Goal: Task Accomplishment & Management: Use online tool/utility

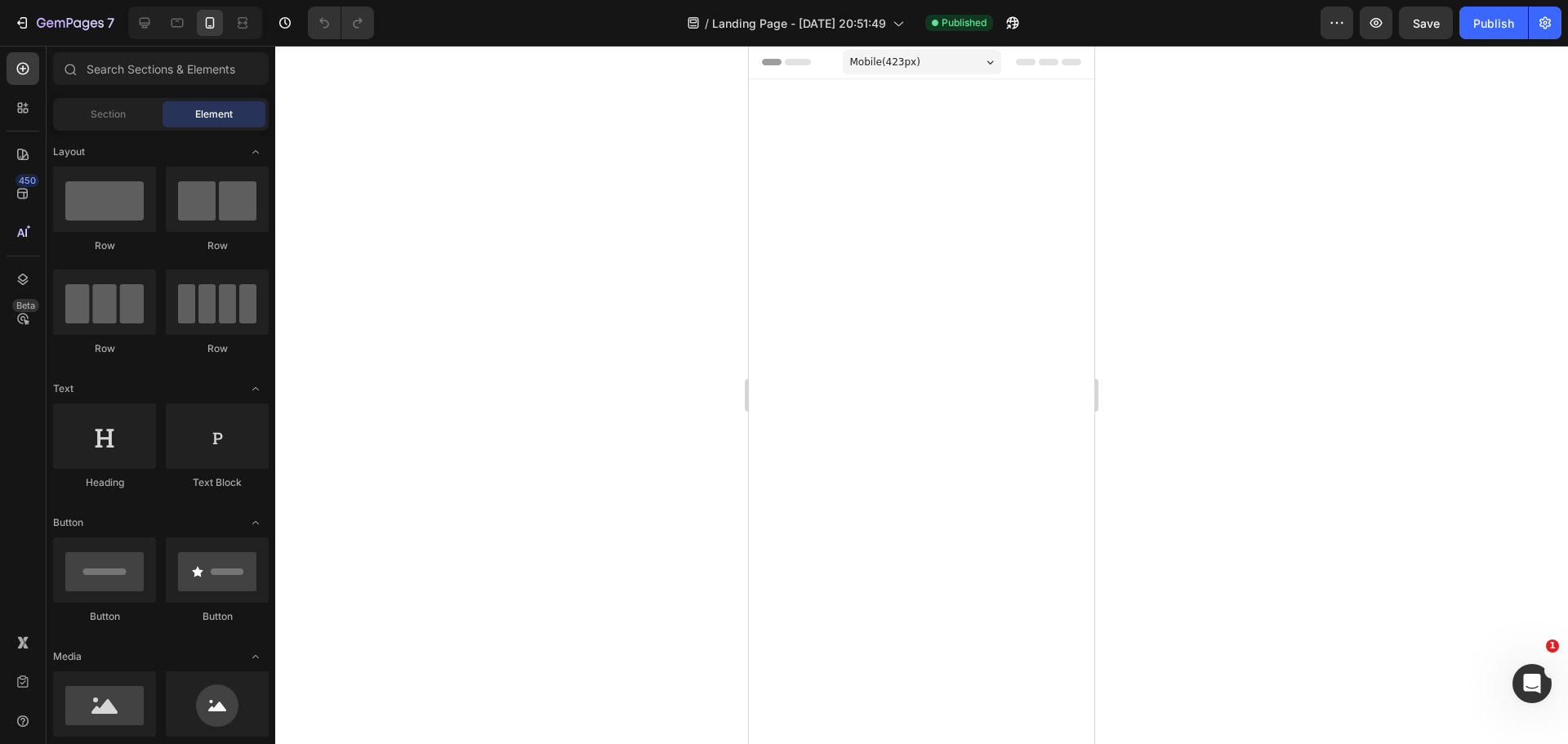
scroll to position [7921, 0]
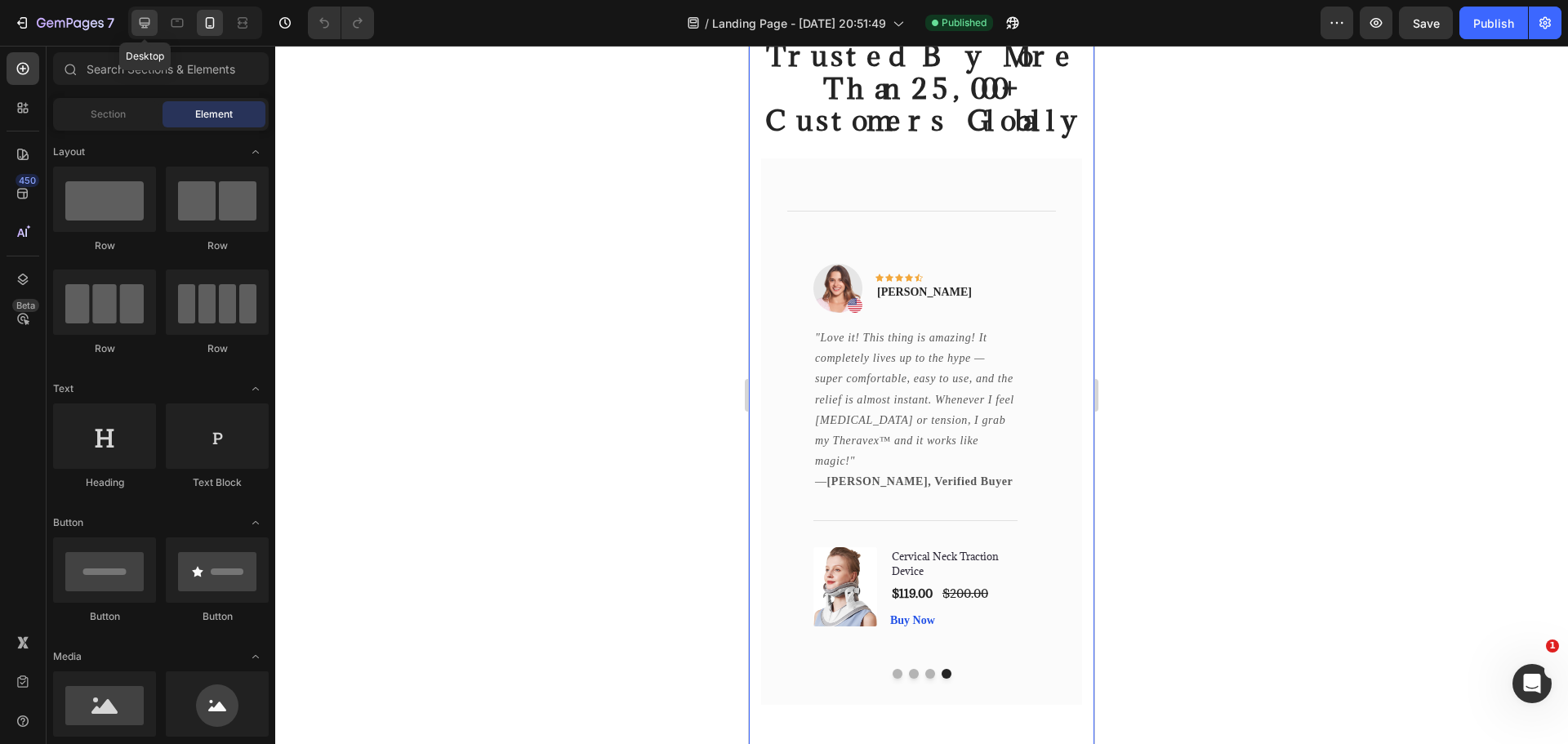
click at [148, 23] on icon at bounding box center [144, 23] width 10 height 10
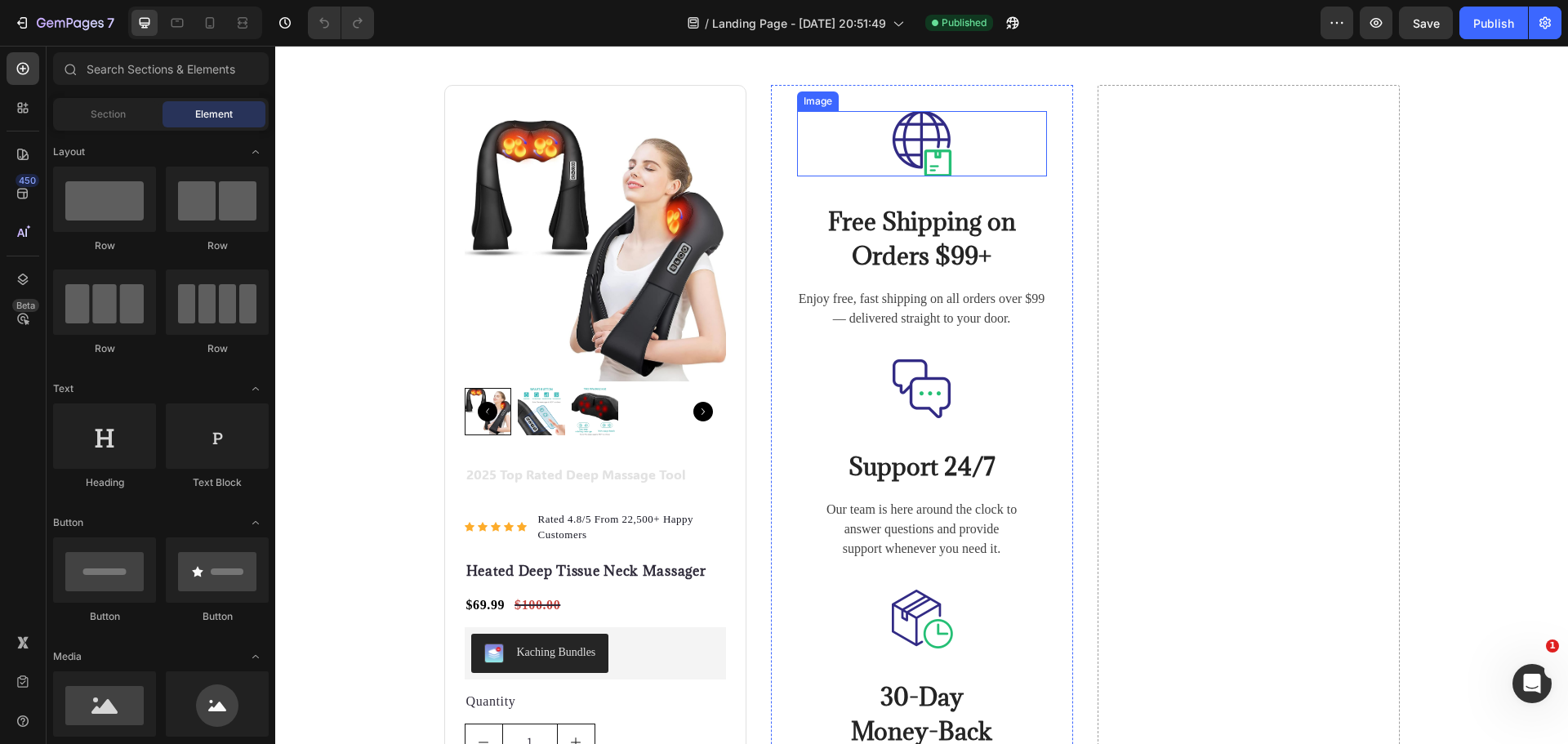
scroll to position [6768, 0]
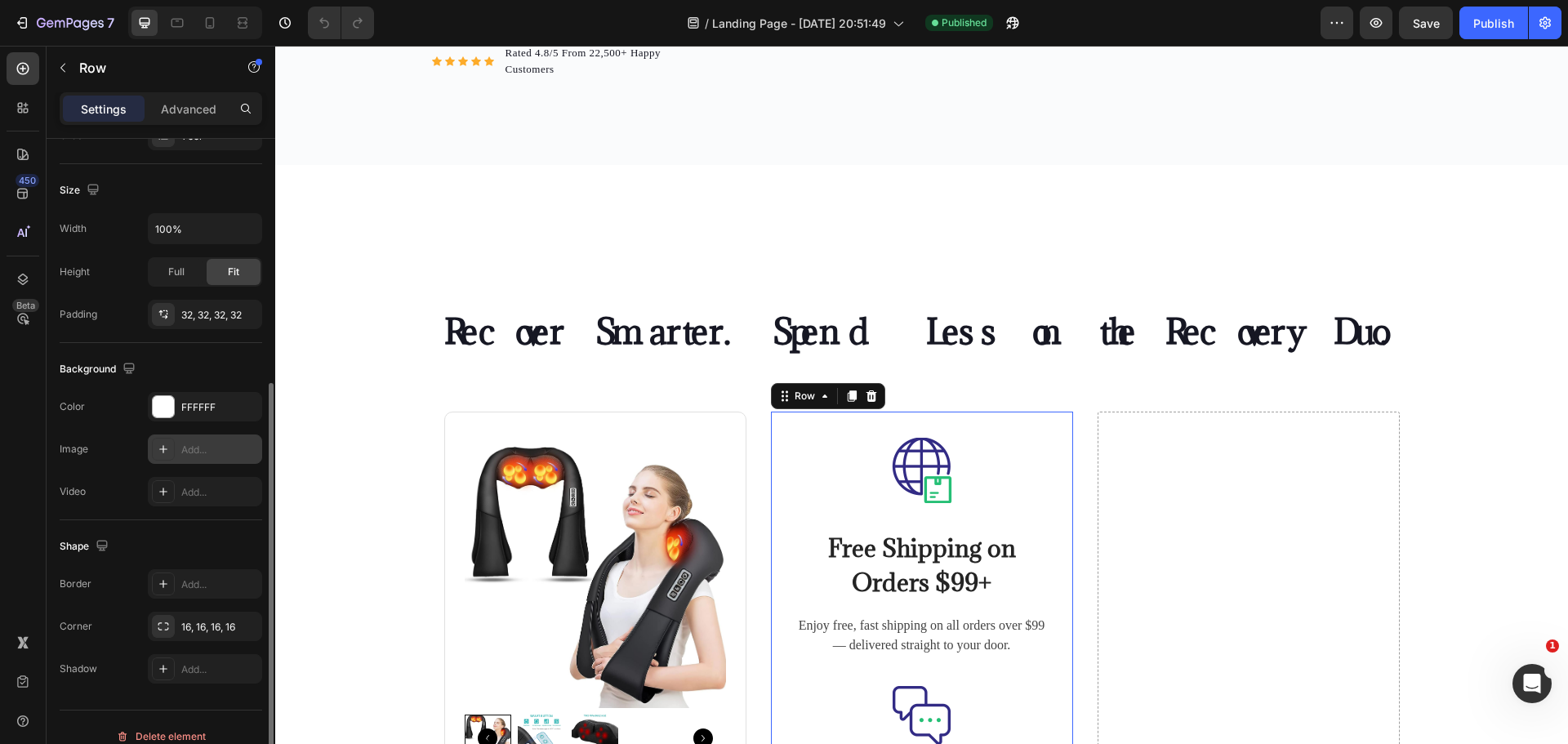
scroll to position [345, 0]
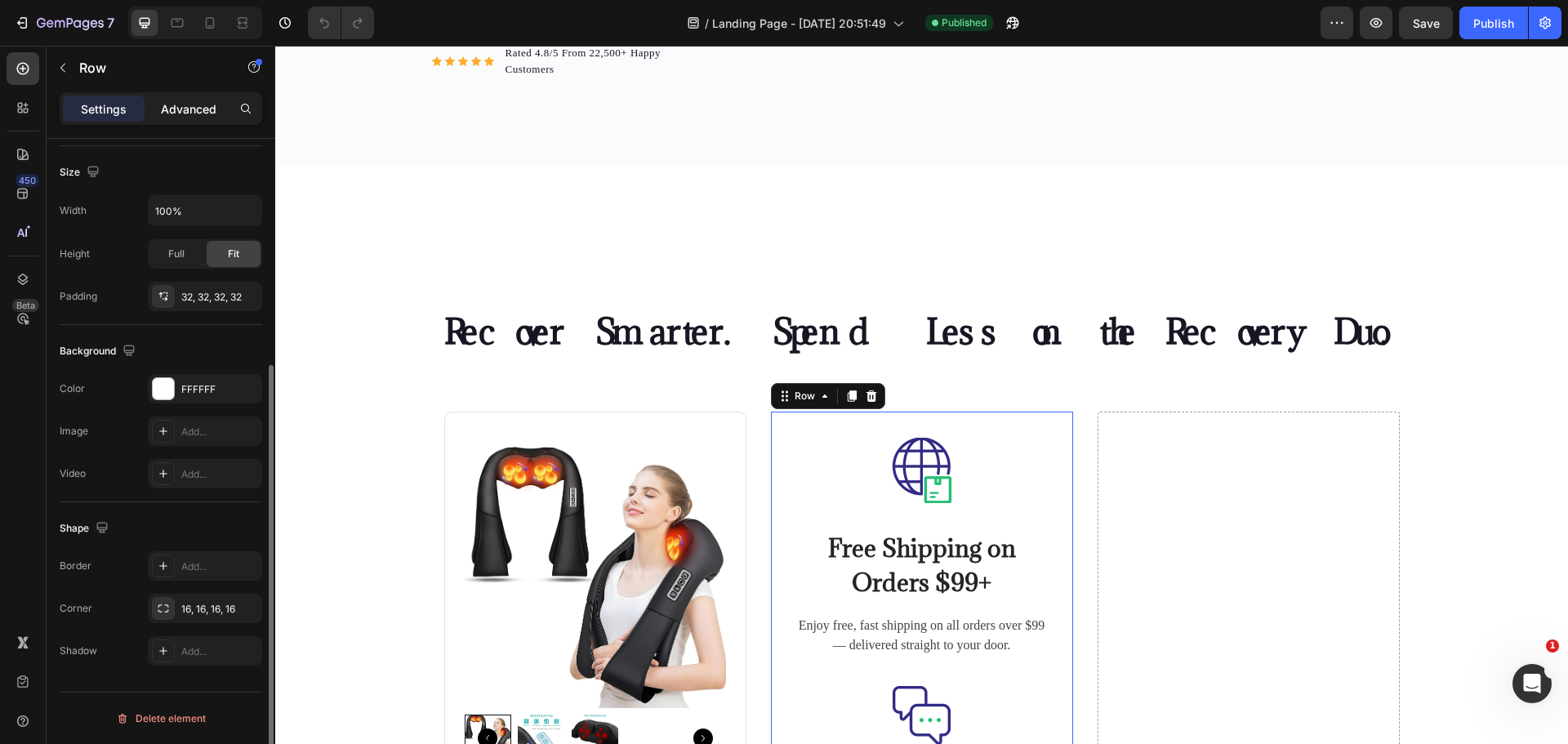
click at [208, 100] on p "Advanced" at bounding box center [189, 109] width 56 height 17
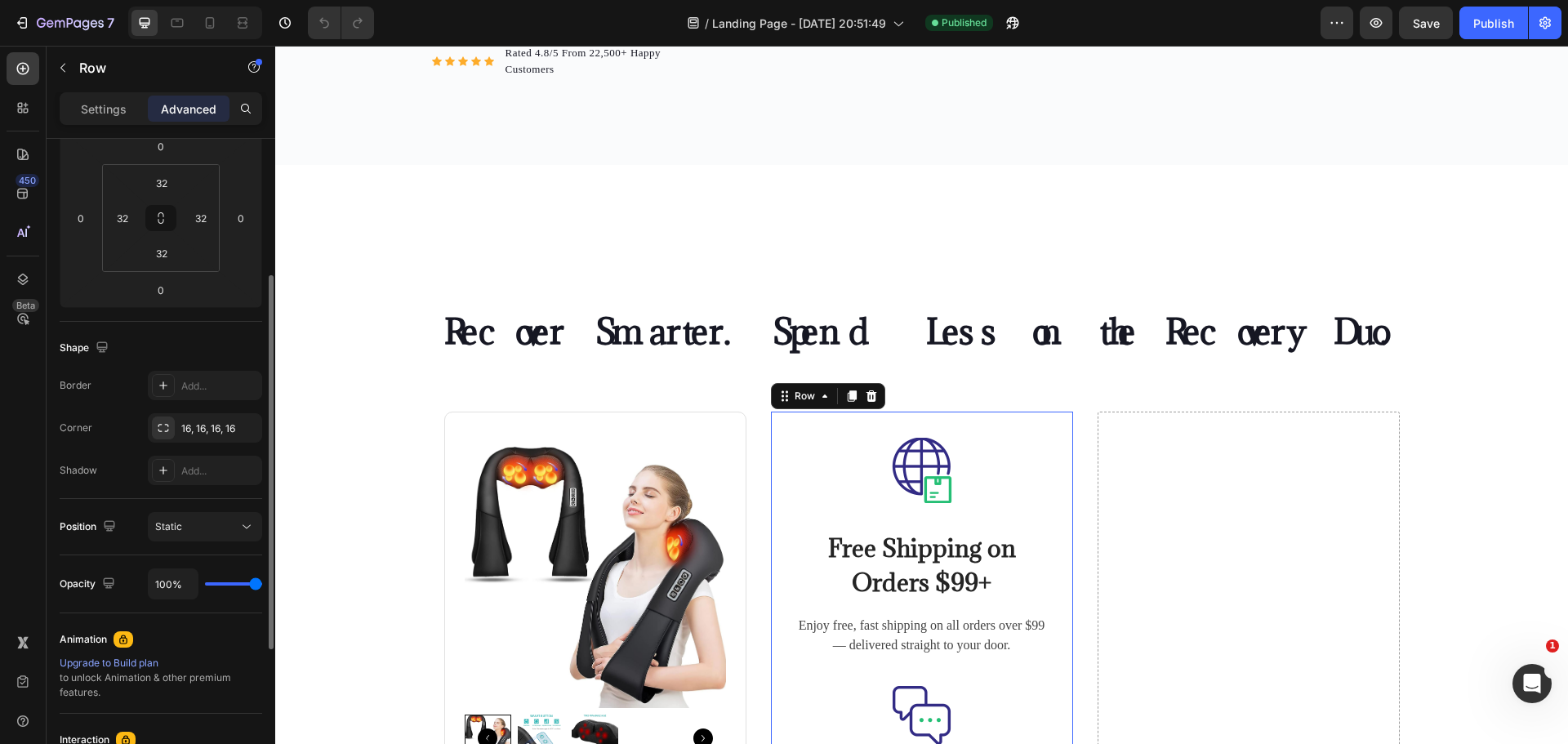
scroll to position [0, 0]
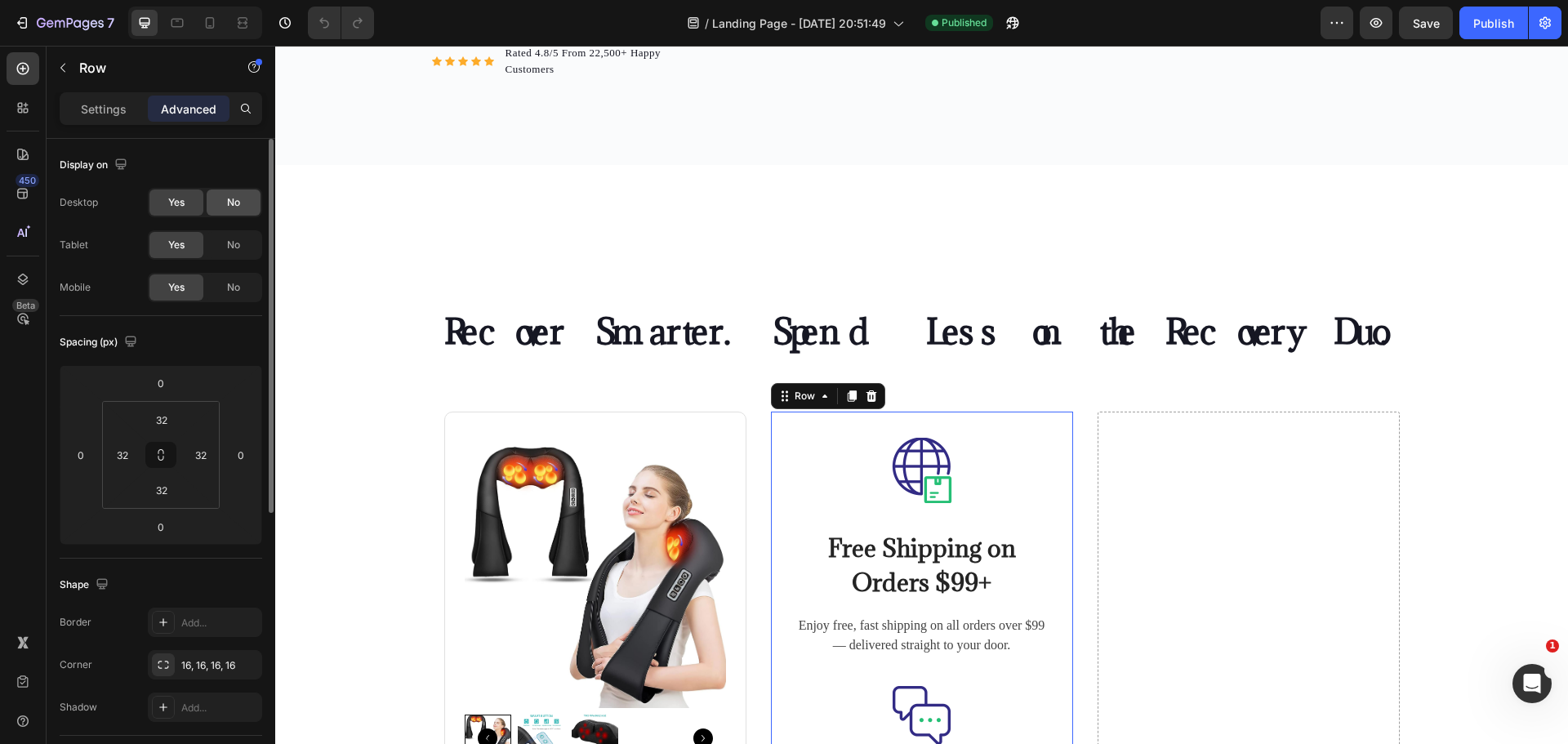
click at [236, 209] on span "No" at bounding box center [233, 202] width 13 height 15
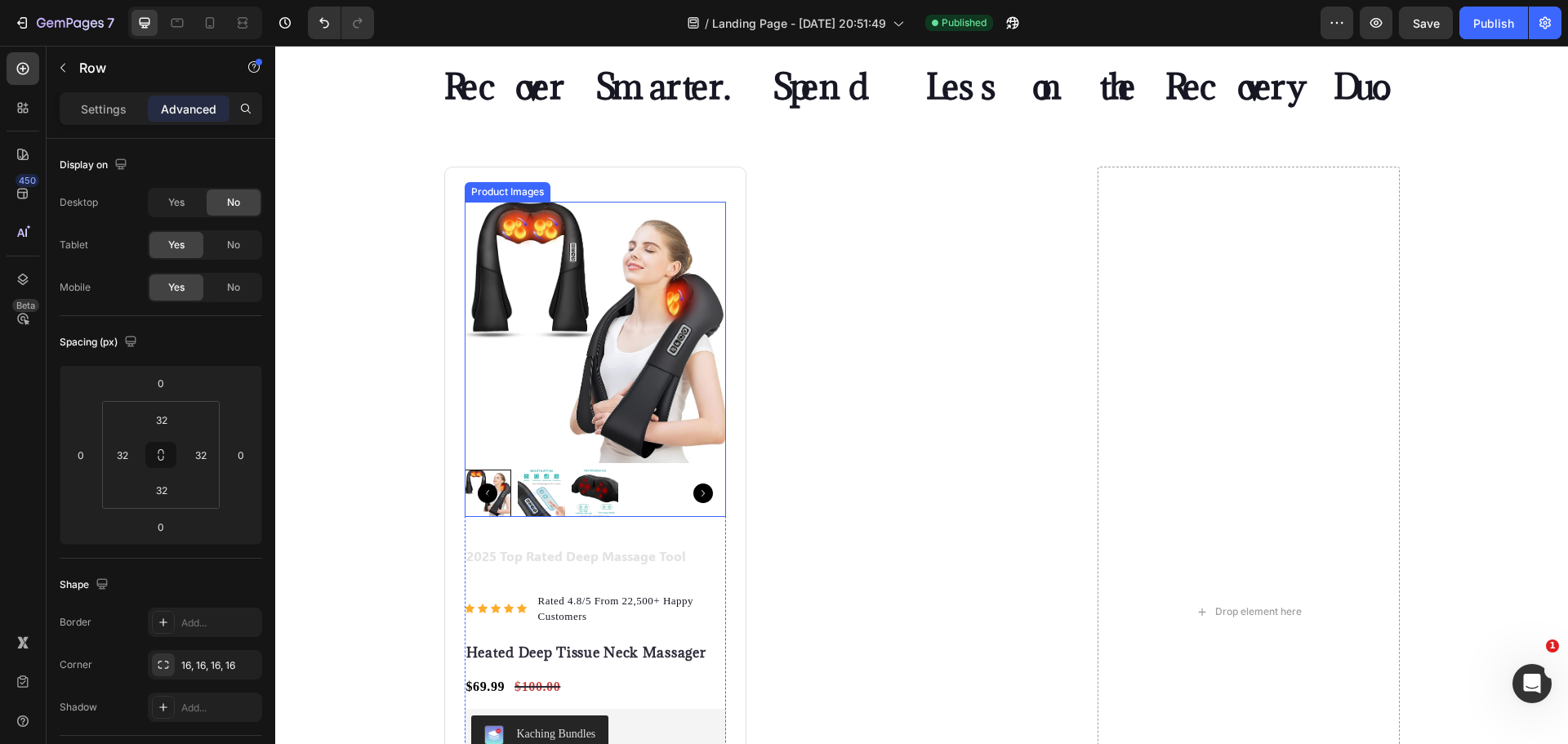
scroll to position [6931, 0]
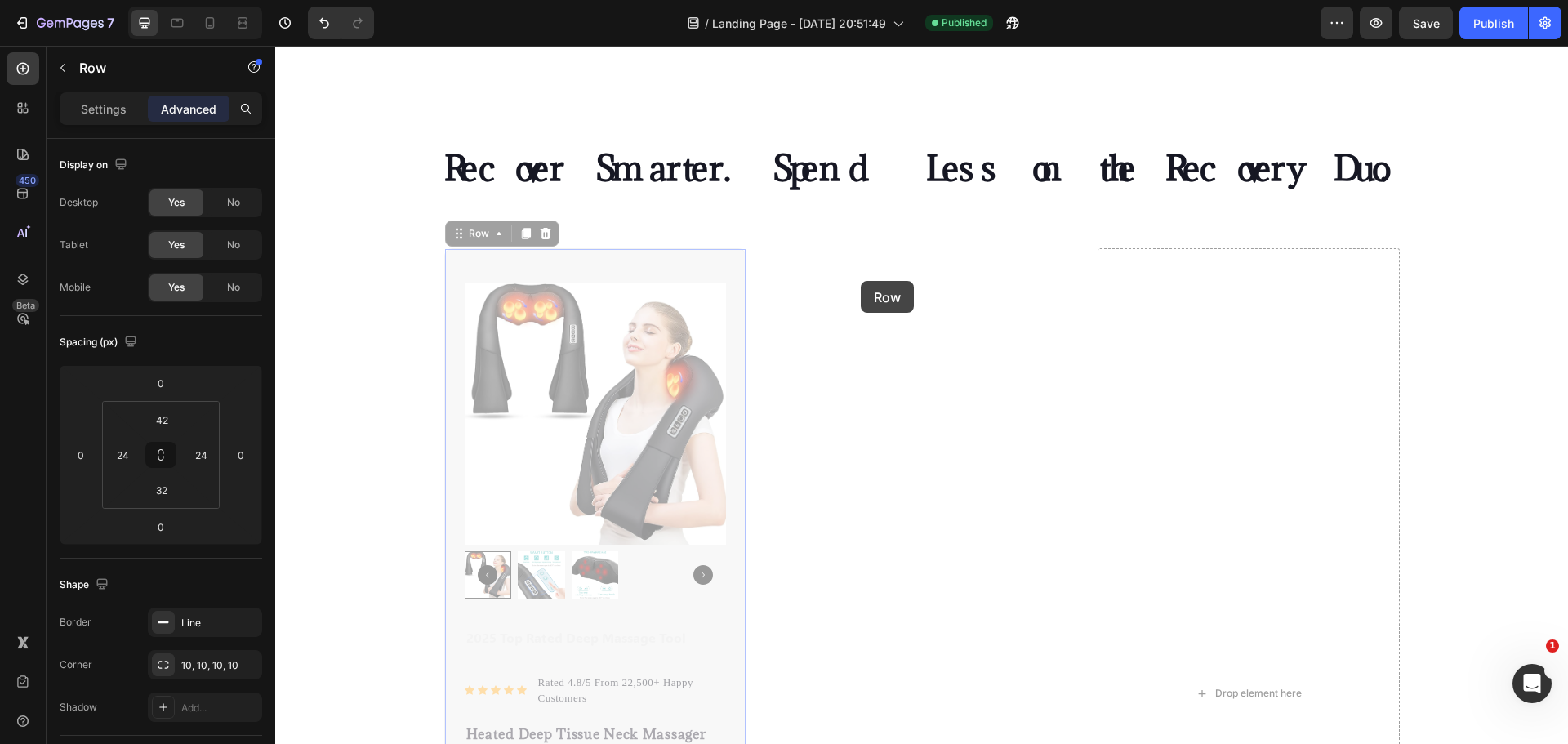
drag, startPoint x: 692, startPoint y: 270, endPoint x: 894, endPoint y: 288, distance: 202.8
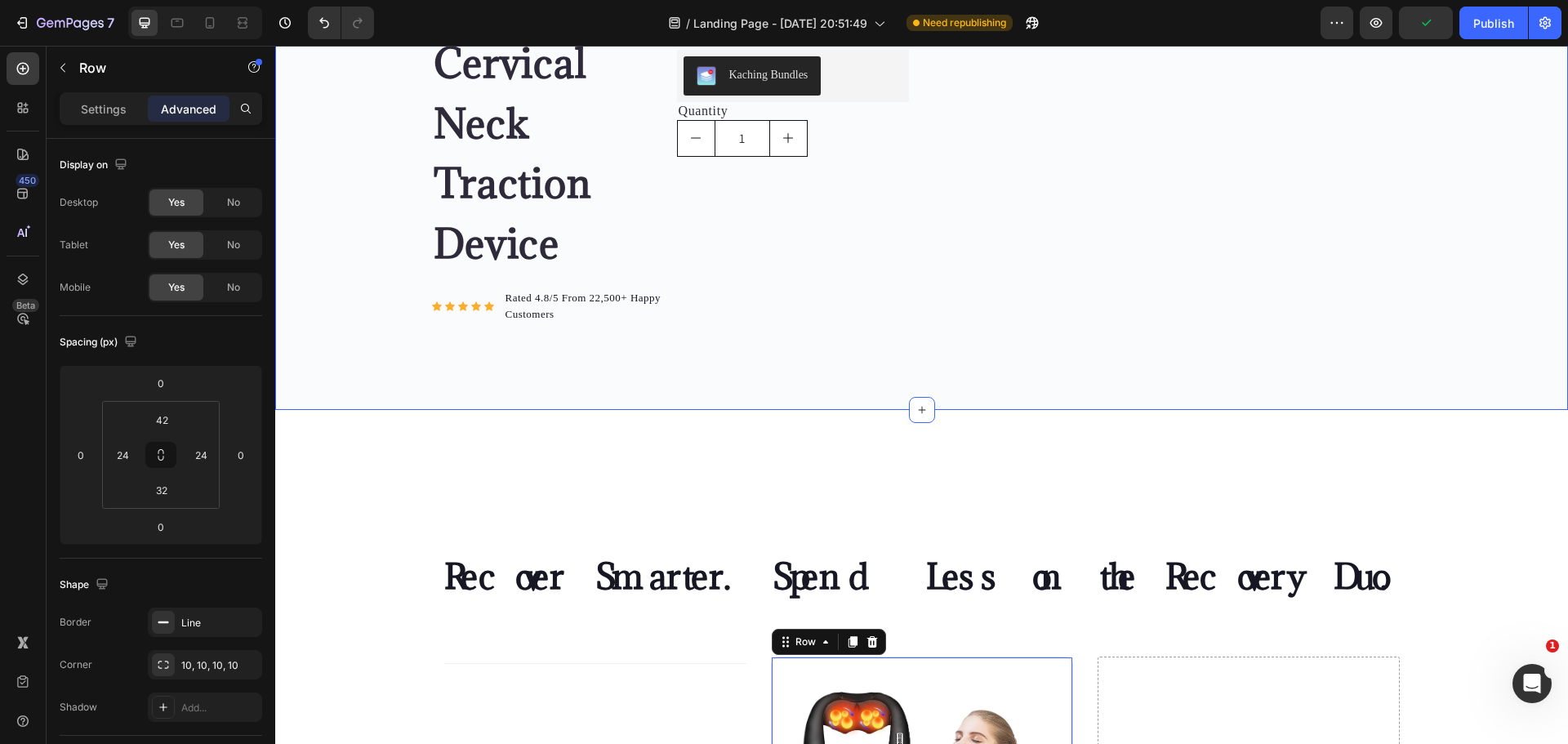
scroll to position [6768, 0]
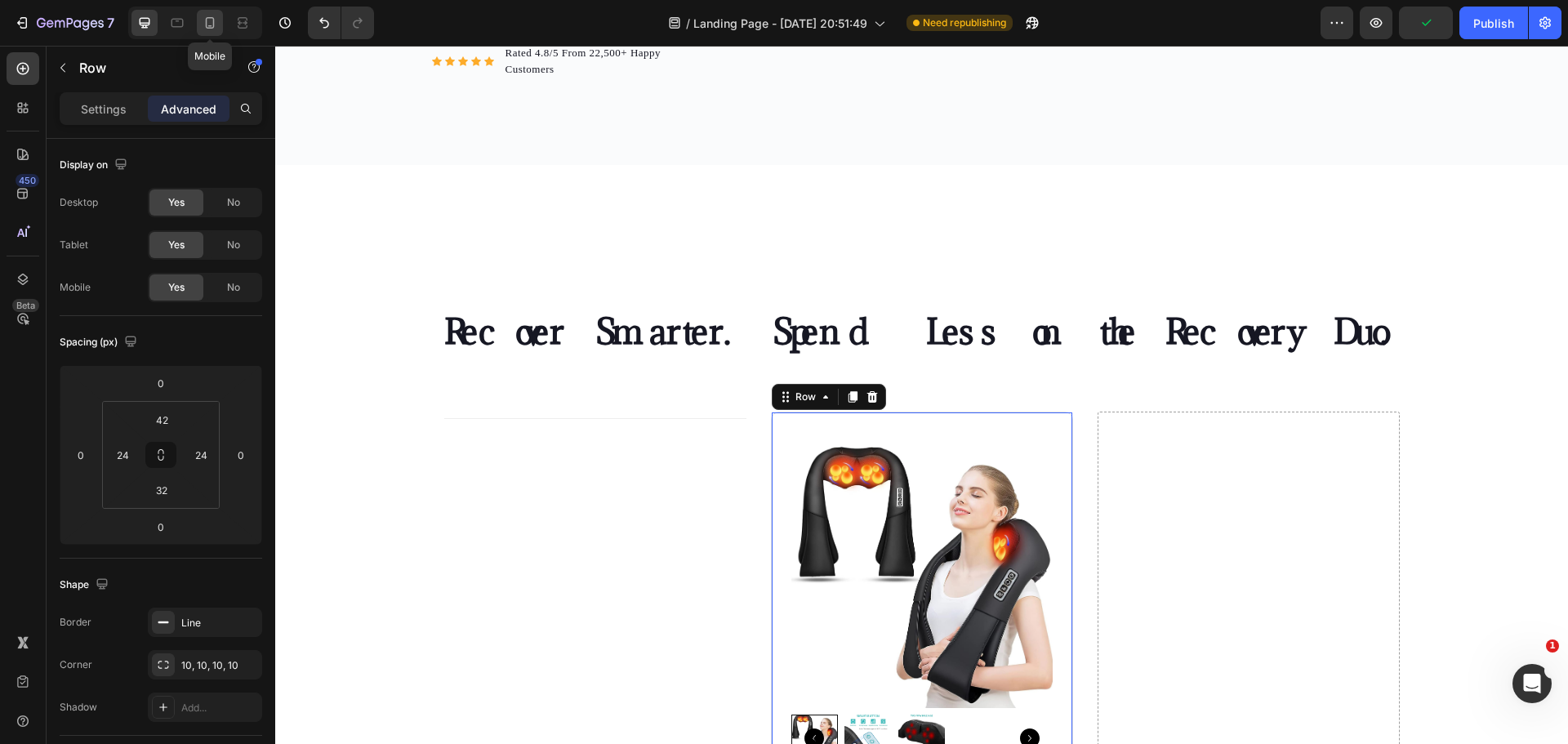
click at [210, 24] on icon at bounding box center [210, 23] width 17 height 17
type input "28"
type input "21"
type input "28"
type input "21"
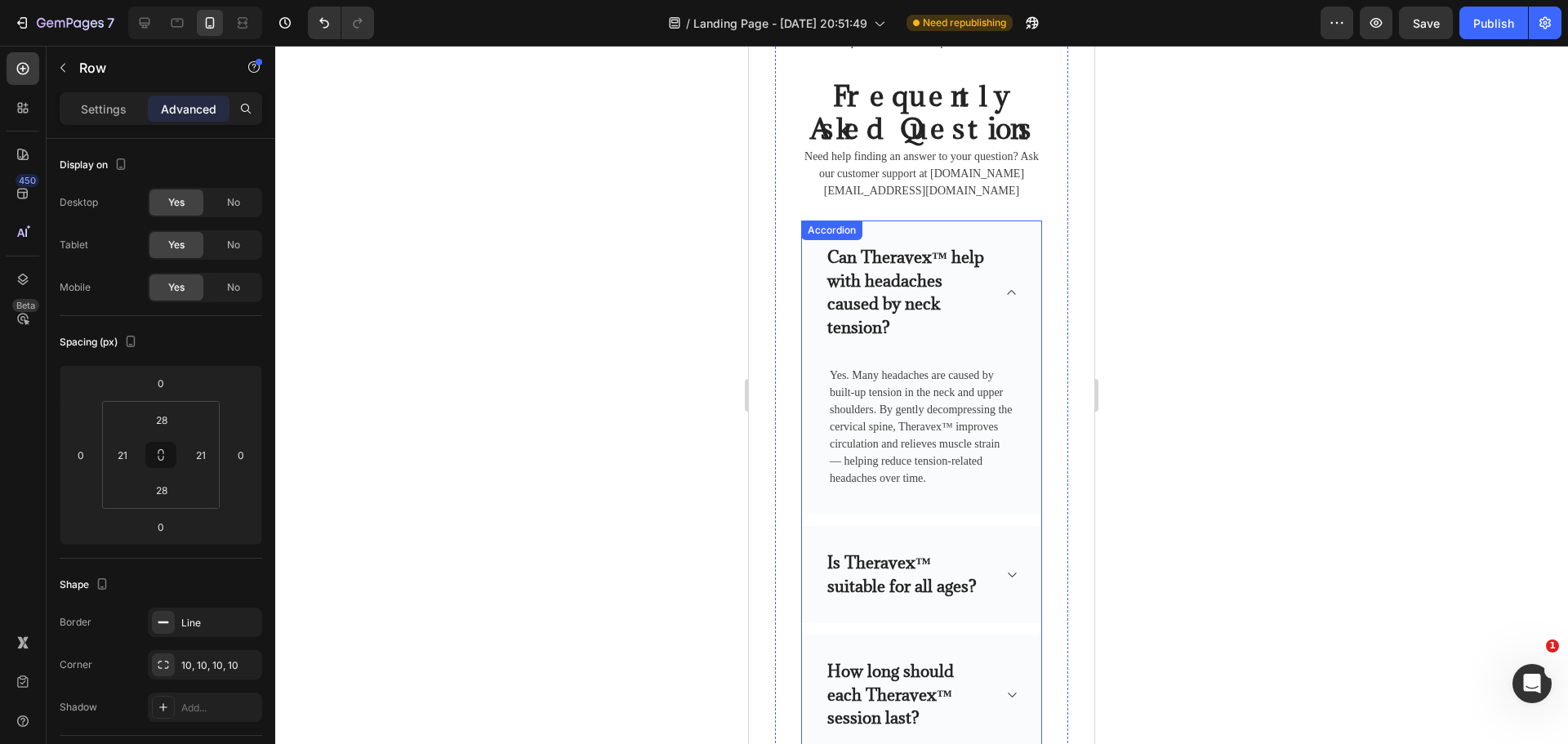
scroll to position [9451, 0]
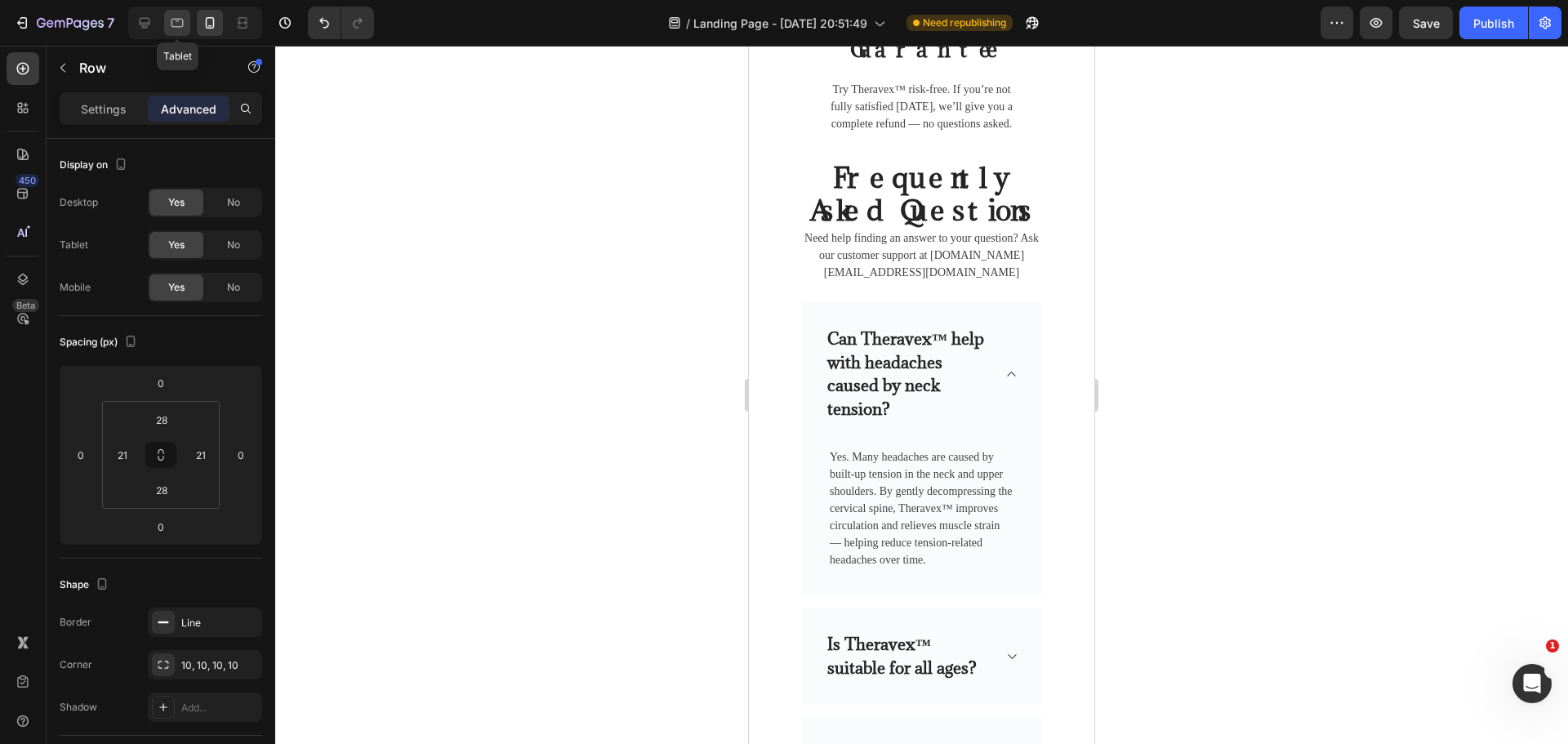
click at [168, 17] on div at bounding box center [178, 23] width 26 height 26
type input "42"
type input "24"
type input "32"
type input "24"
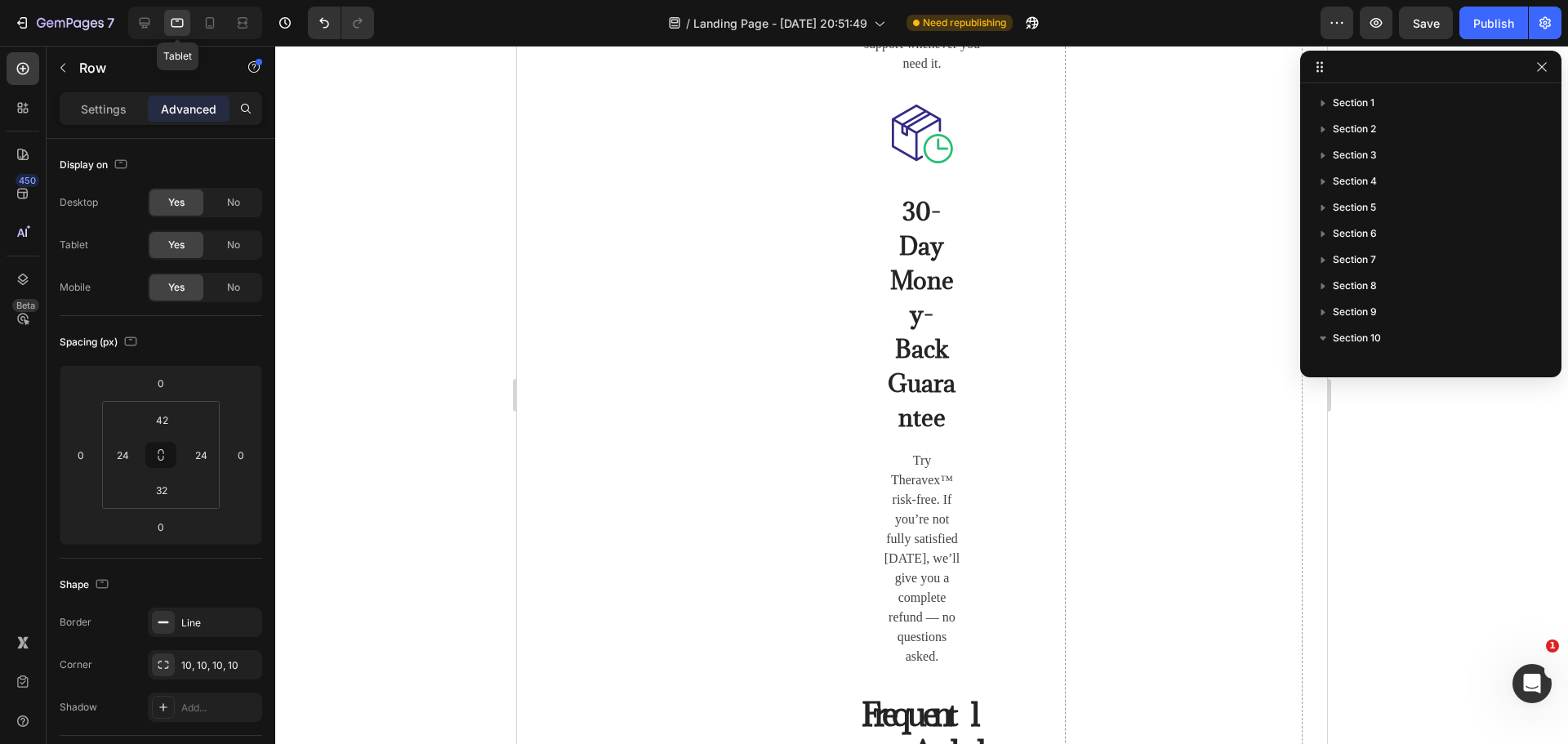
scroll to position [272, 0]
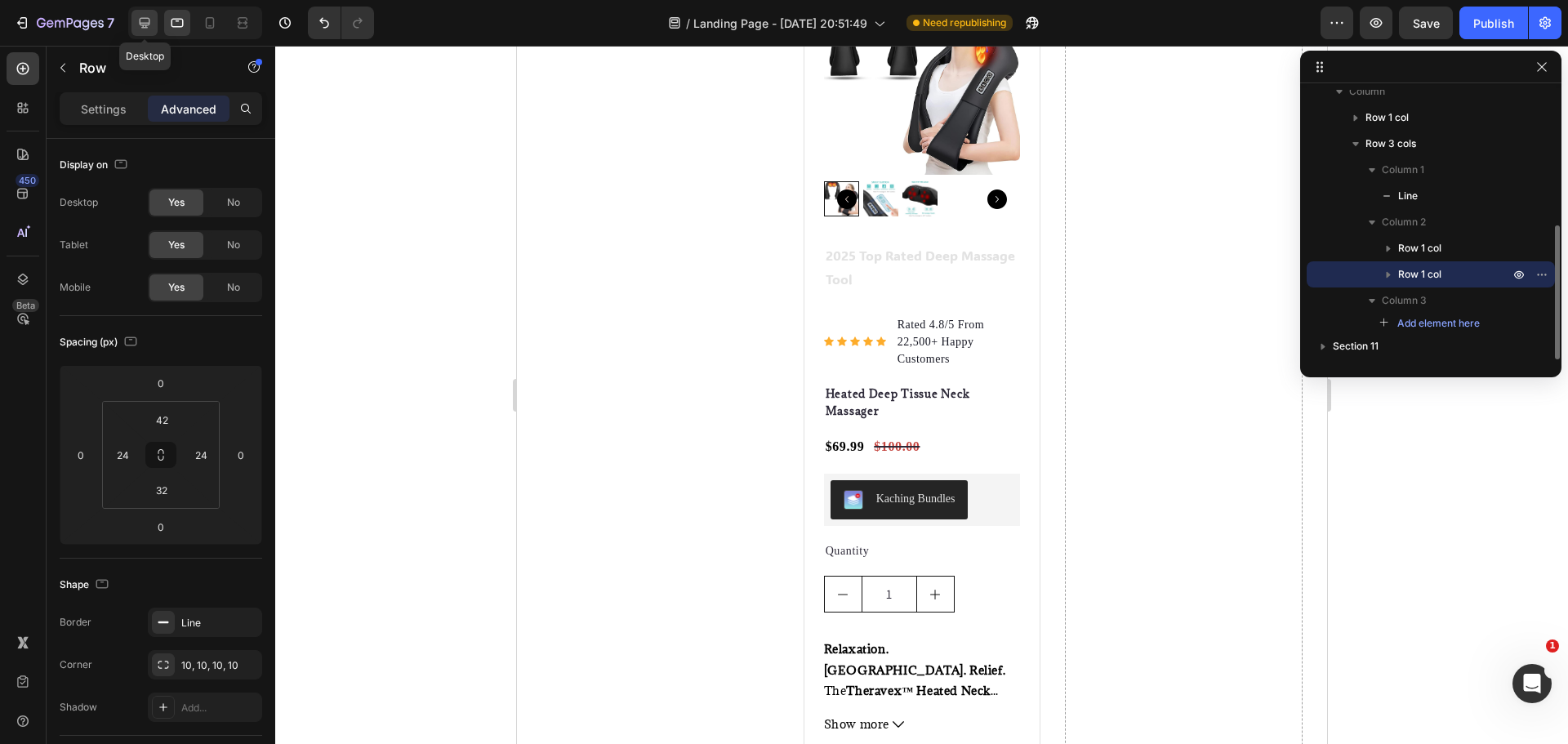
click at [151, 28] on icon at bounding box center [144, 23] width 17 height 17
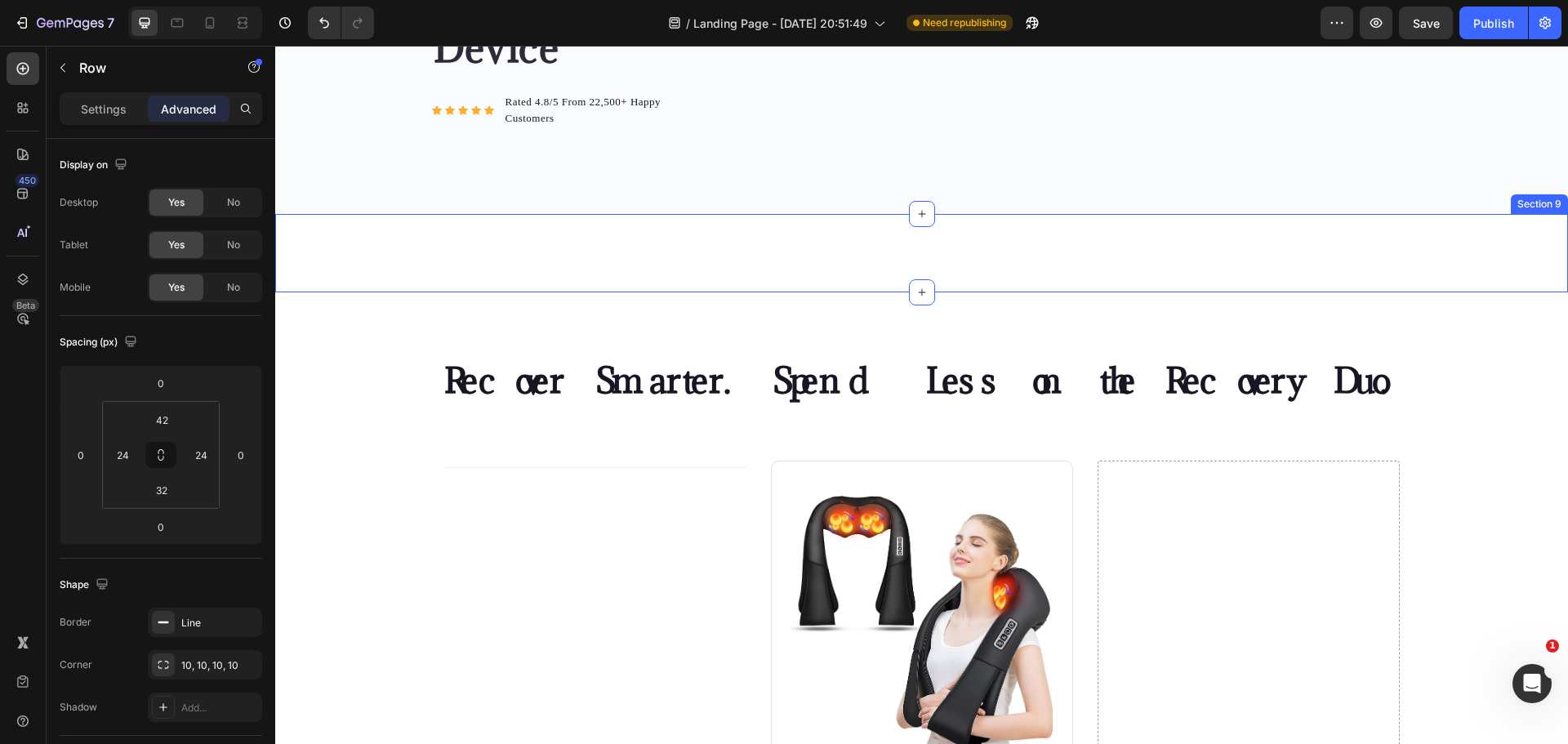
scroll to position [6479, 0]
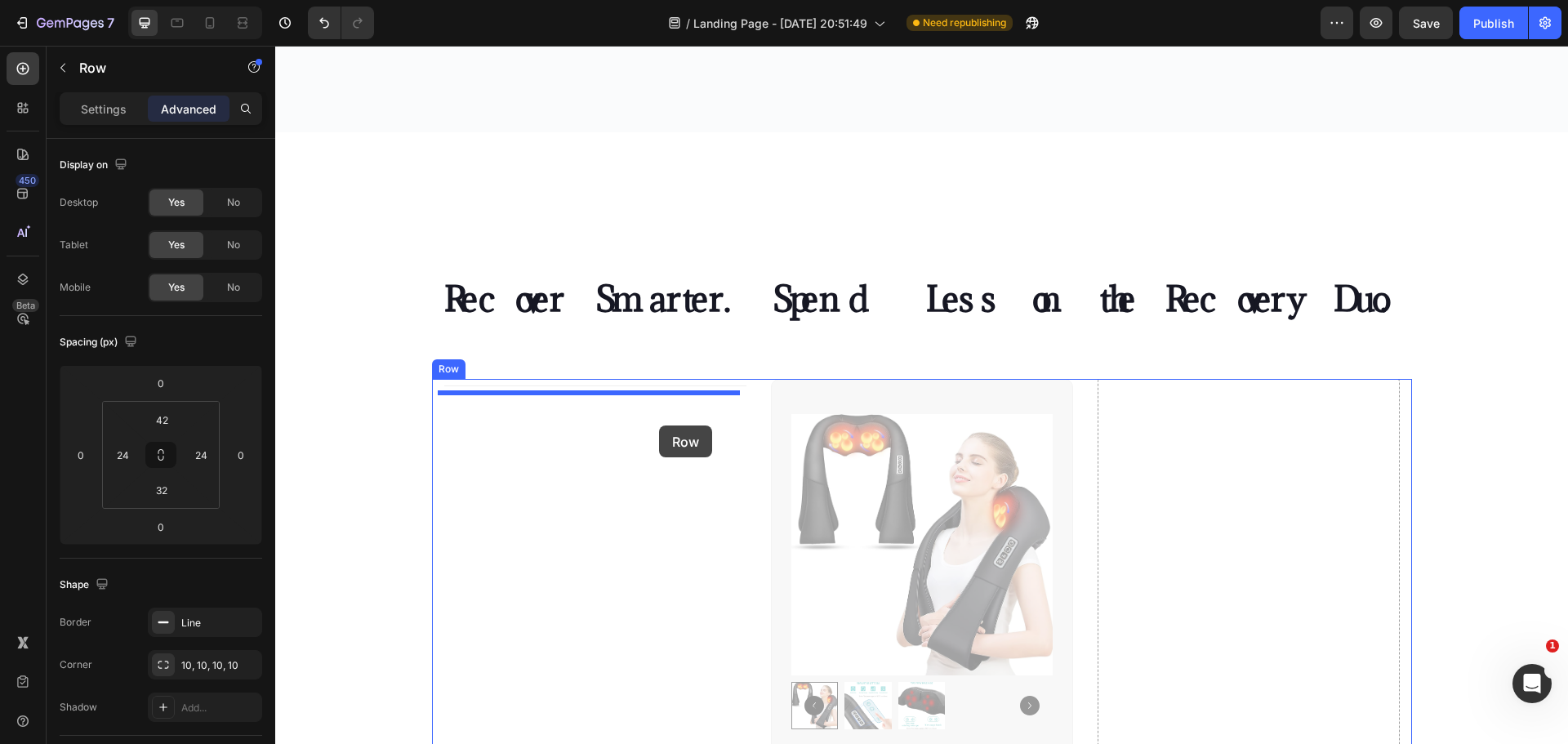
drag, startPoint x: 905, startPoint y: 403, endPoint x: 647, endPoint y: 426, distance: 259.0
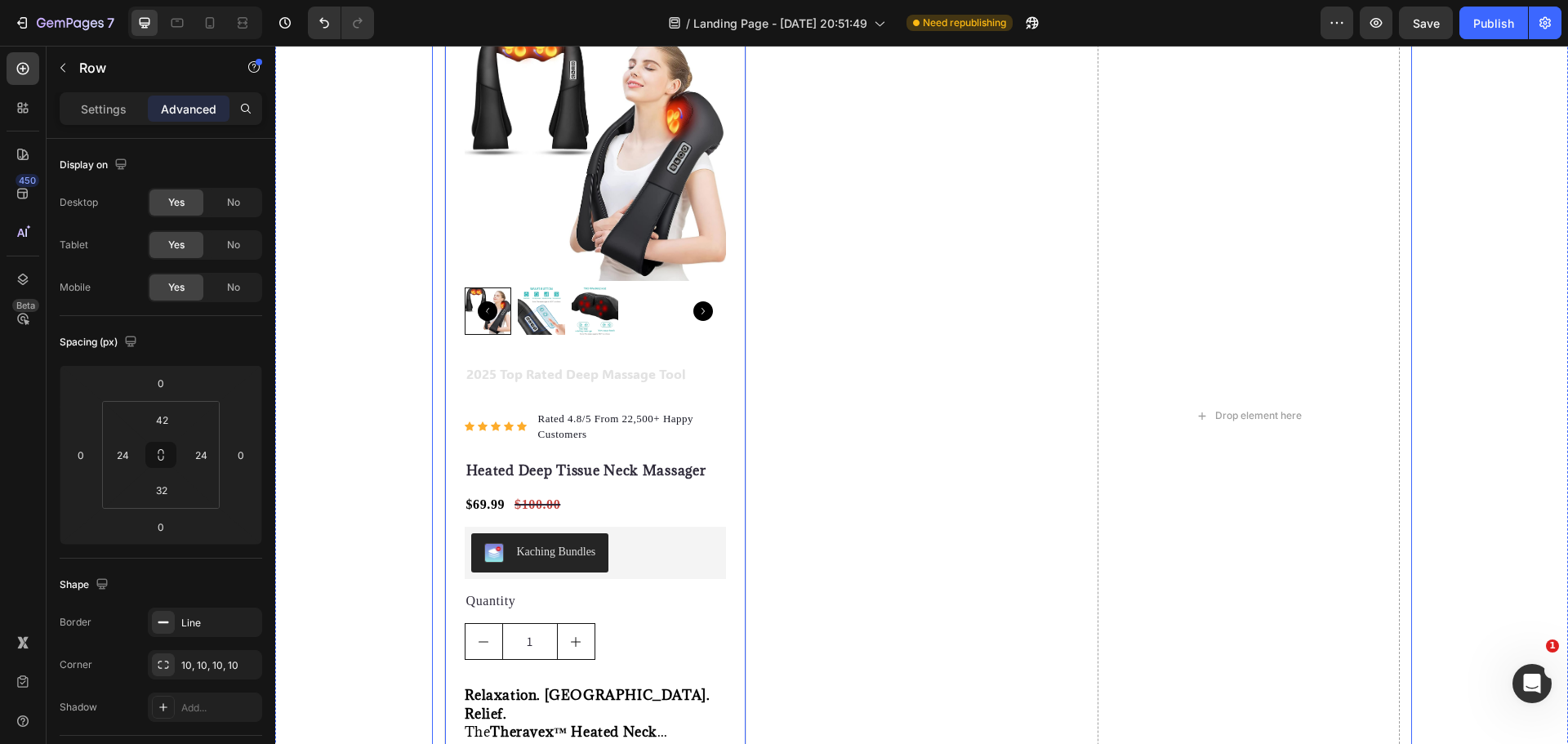
scroll to position [6643, 0]
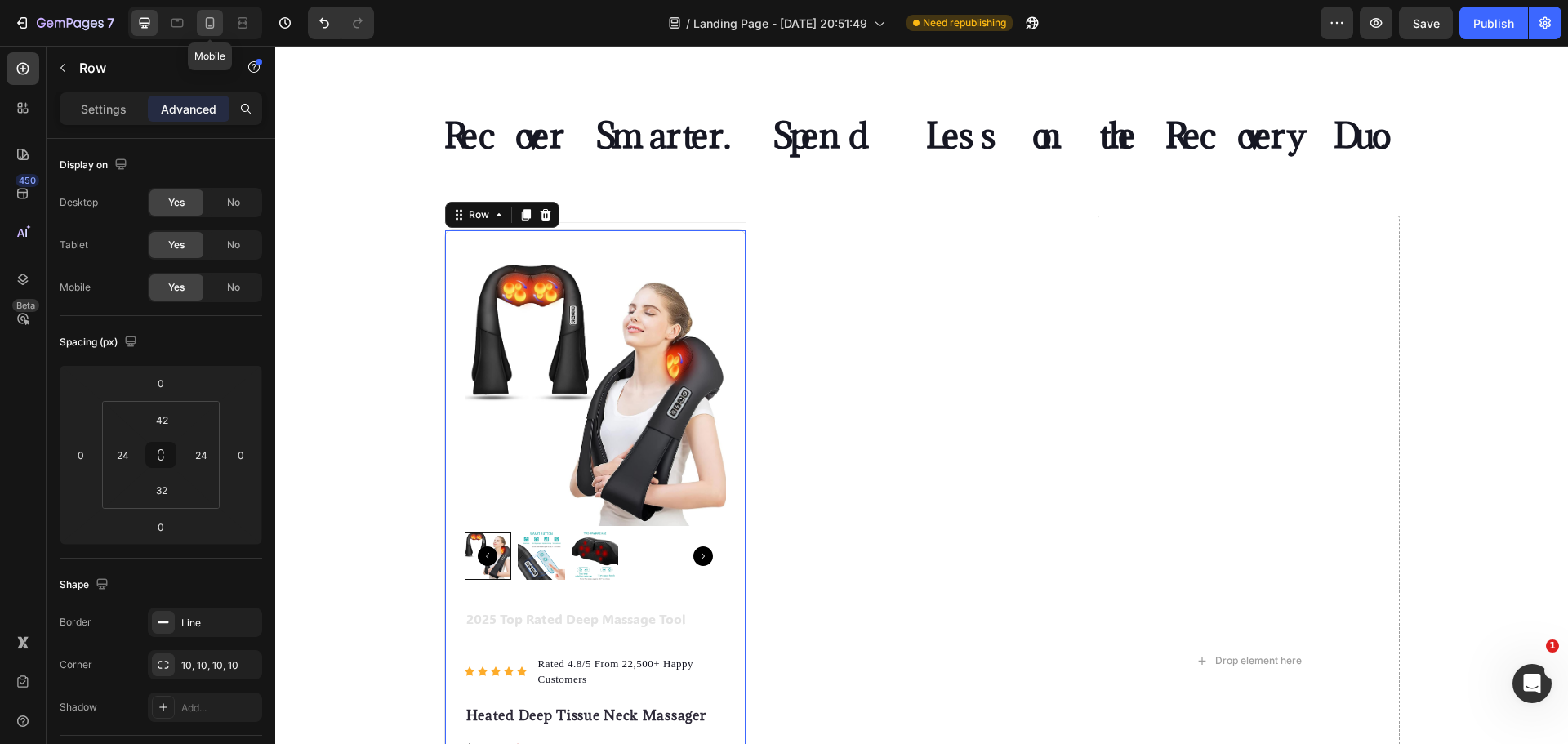
click at [218, 21] on icon at bounding box center [210, 23] width 17 height 17
type input "28"
type input "21"
type input "28"
type input "21"
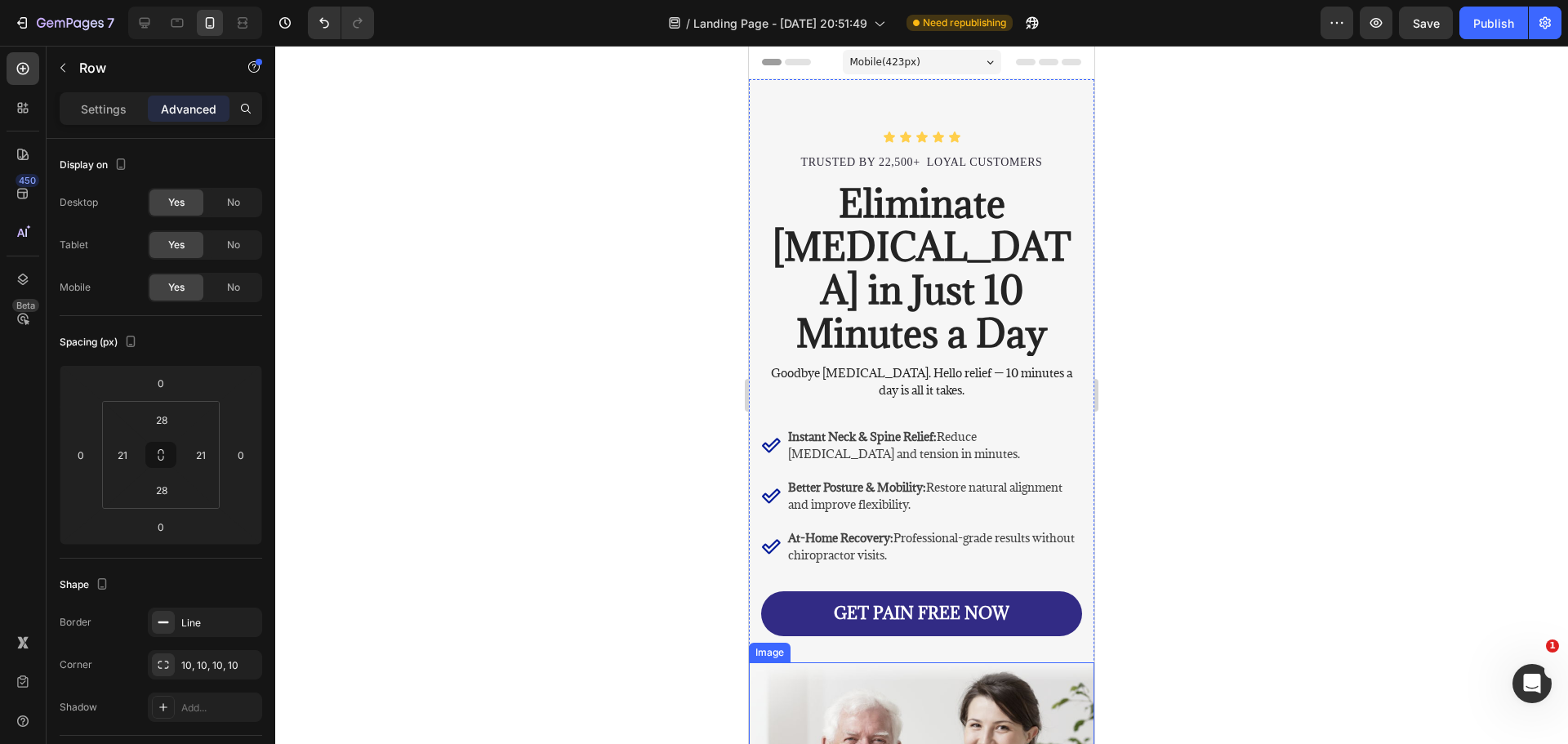
scroll to position [326, 0]
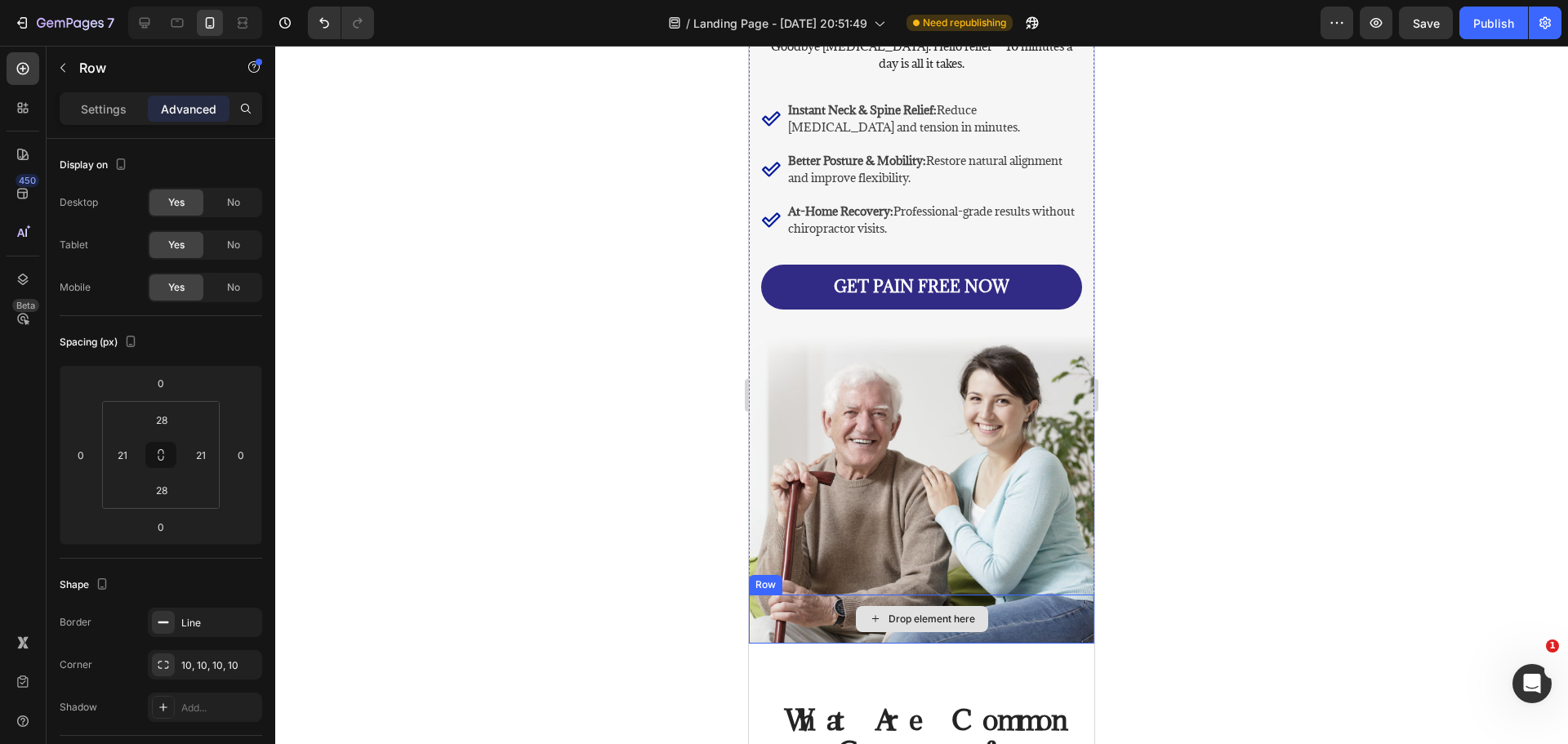
click at [928, 613] on div "Drop element here" at bounding box center [931, 619] width 86 height 13
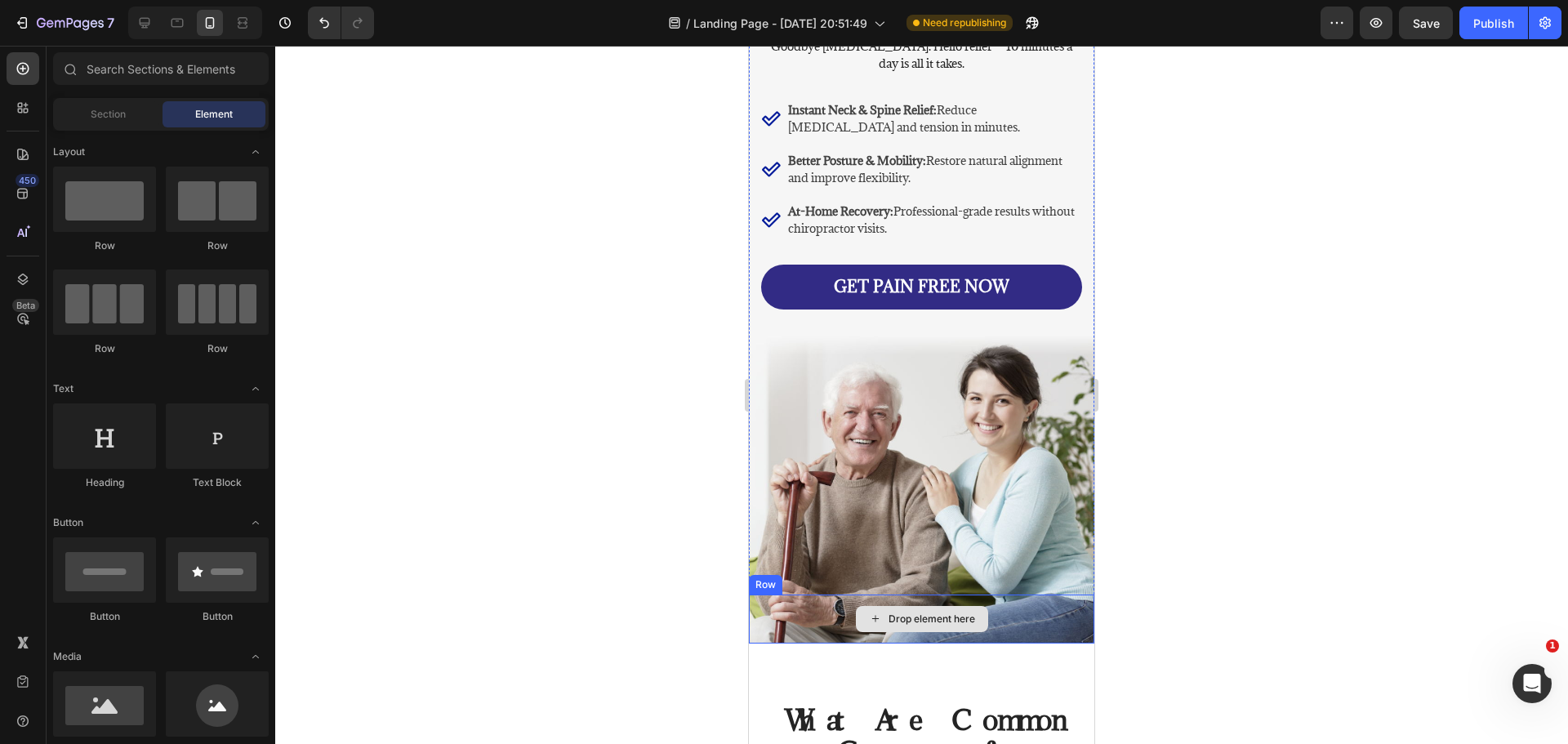
click at [918, 613] on div "Drop element here" at bounding box center [931, 619] width 86 height 13
click at [937, 613] on div "Drop element here" at bounding box center [931, 619] width 86 height 13
click at [916, 613] on div "Drop element here" at bounding box center [931, 619] width 86 height 13
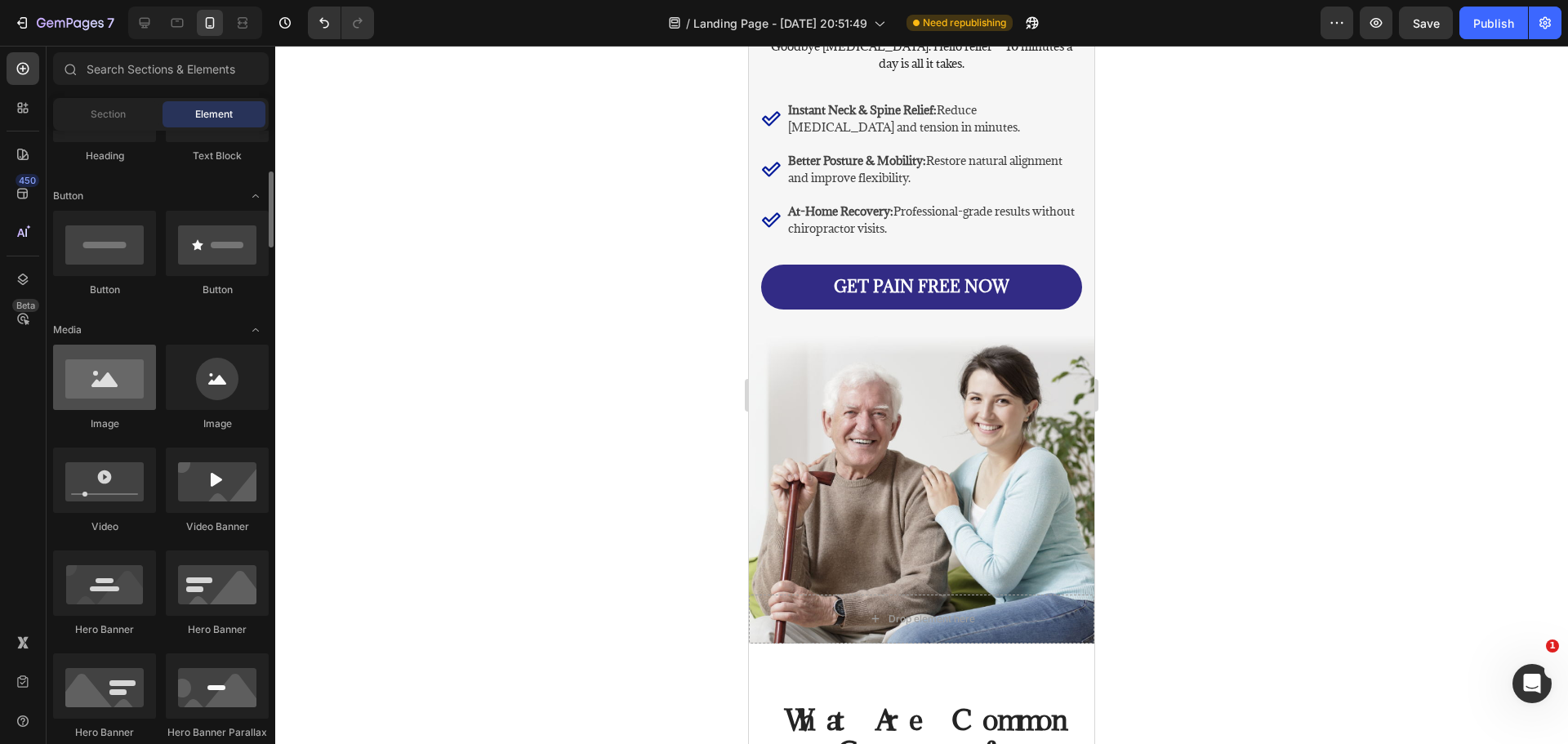
click at [115, 394] on div at bounding box center [104, 377] width 103 height 65
click at [118, 394] on div at bounding box center [104, 377] width 103 height 65
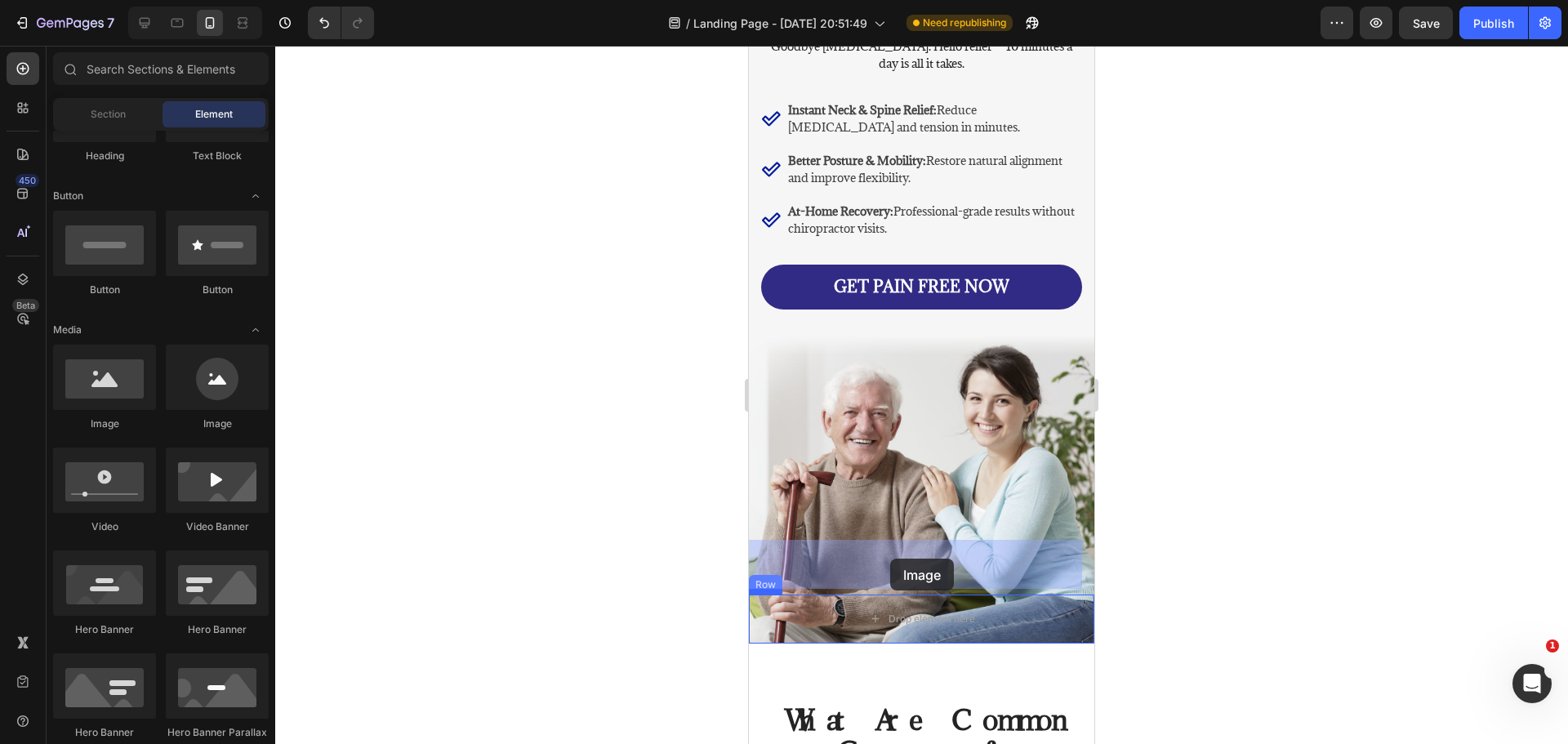
drag, startPoint x: 877, startPoint y: 441, endPoint x: 886, endPoint y: 559, distance: 118.3
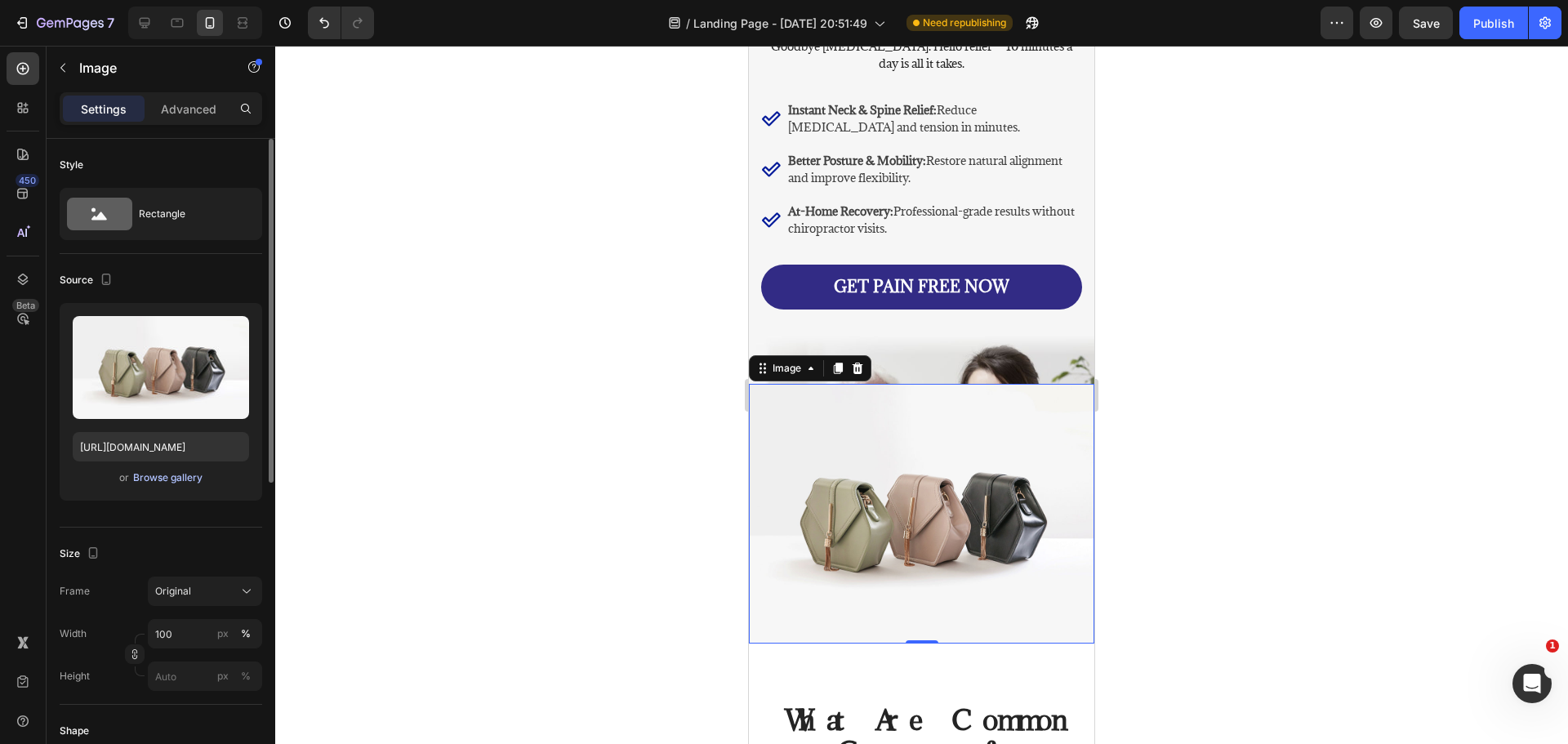
click at [188, 473] on div "Browse gallery" at bounding box center [168, 478] width 70 height 15
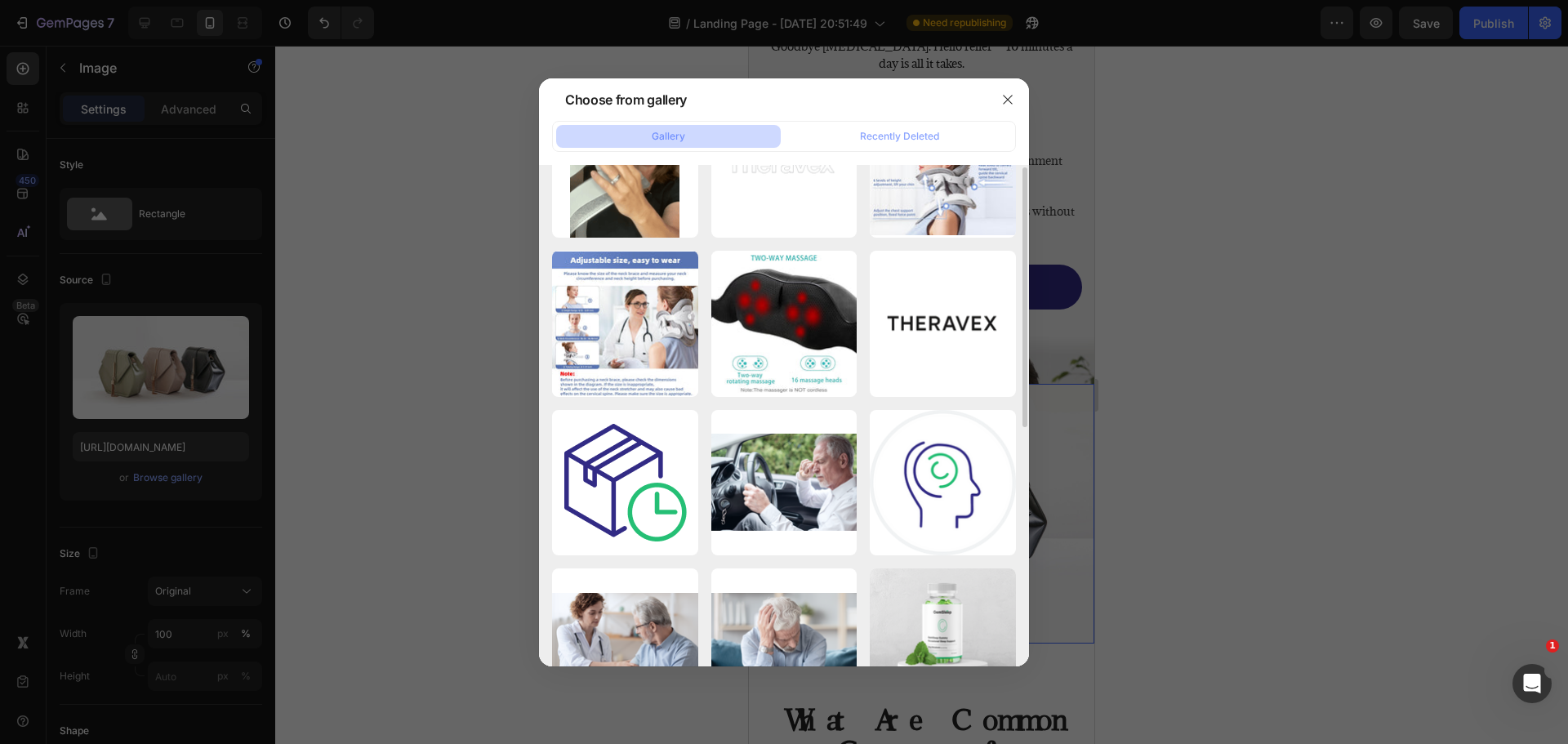
scroll to position [0, 0]
